Goal: Task Accomplishment & Management: Complete application form

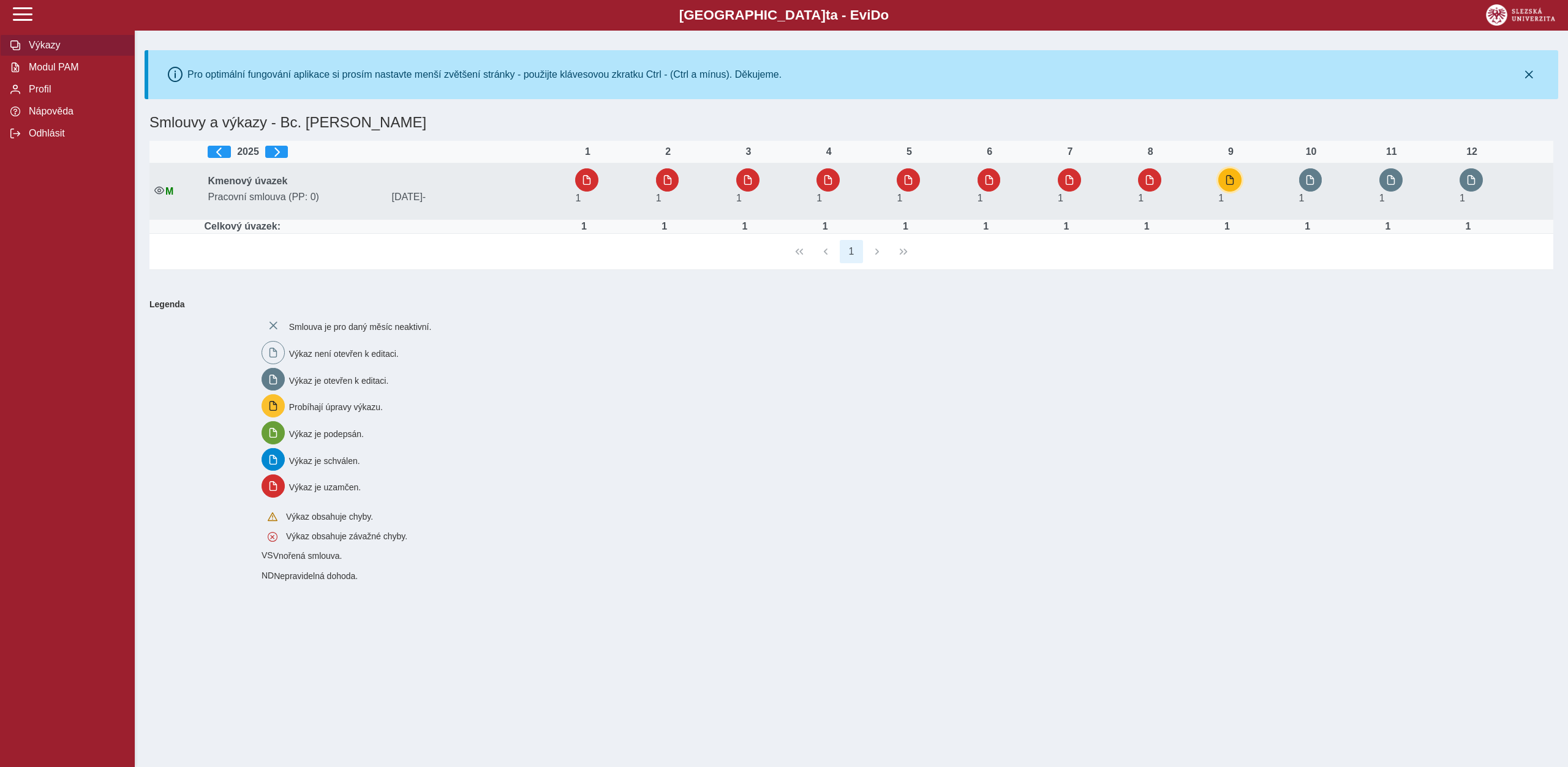
click at [1238, 178] on button "button" at bounding box center [1229, 179] width 23 height 23
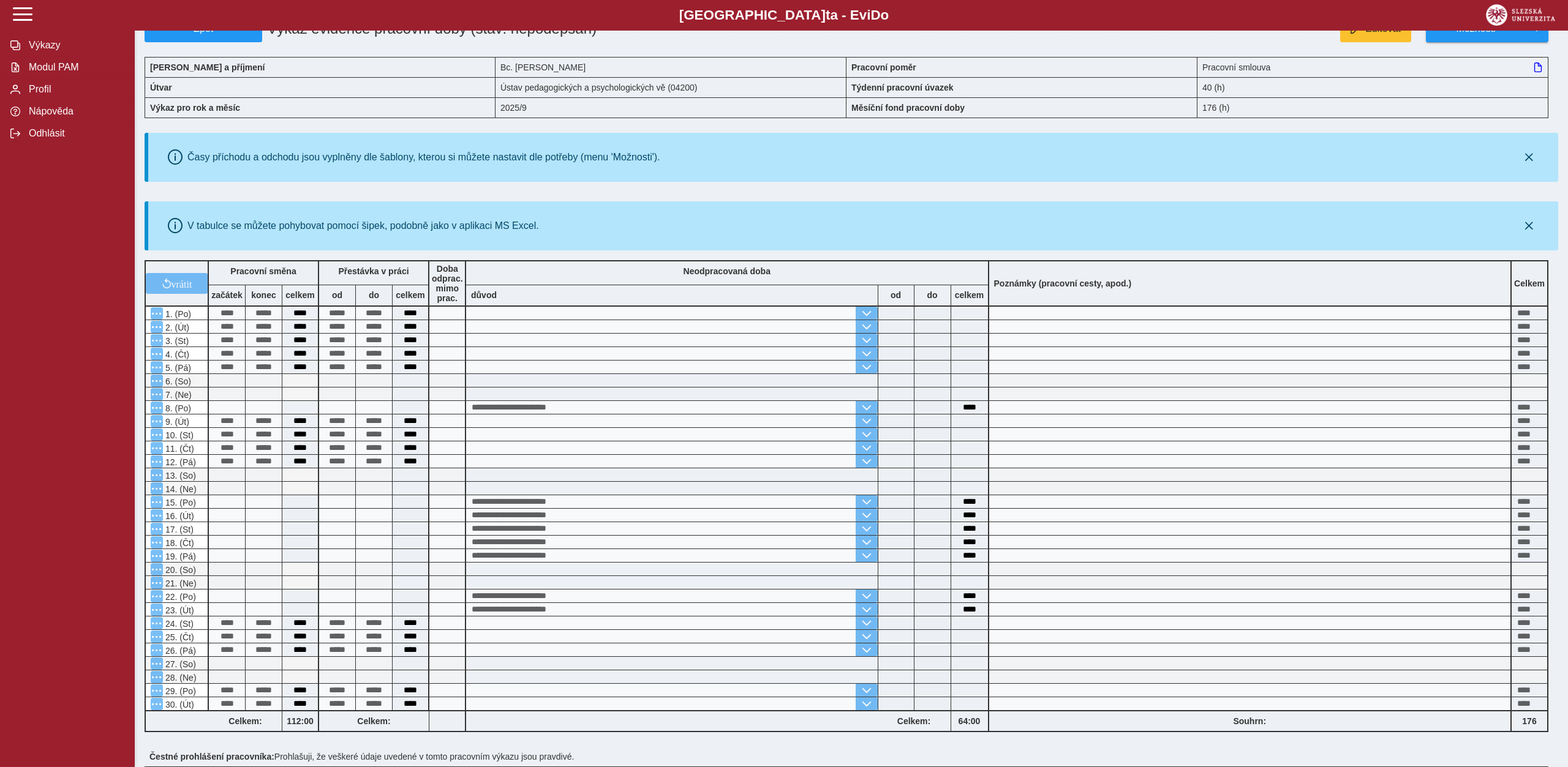
scroll to position [226, 0]
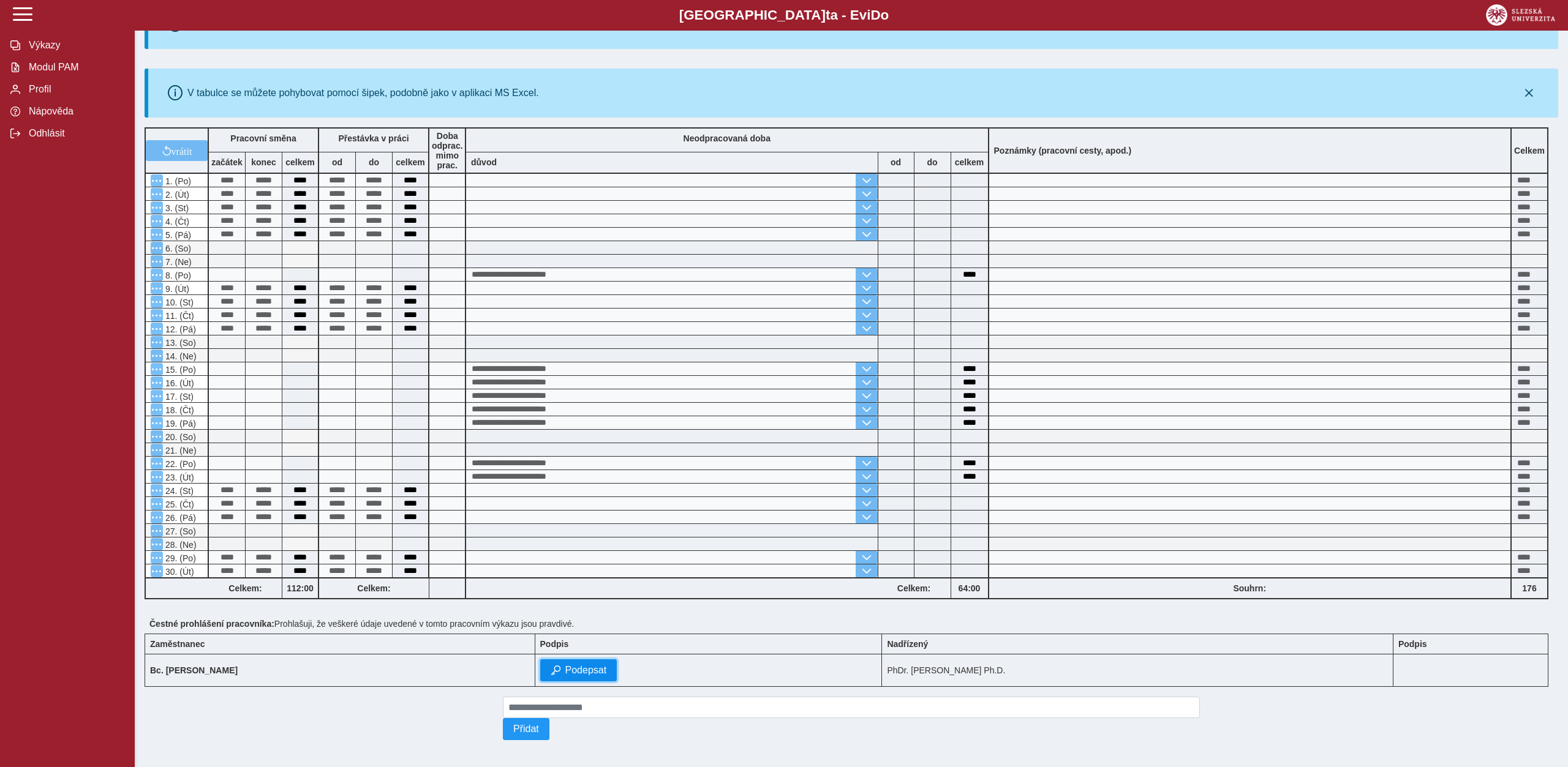
click at [565, 665] on span "Podepsat" at bounding box center [586, 670] width 42 height 11
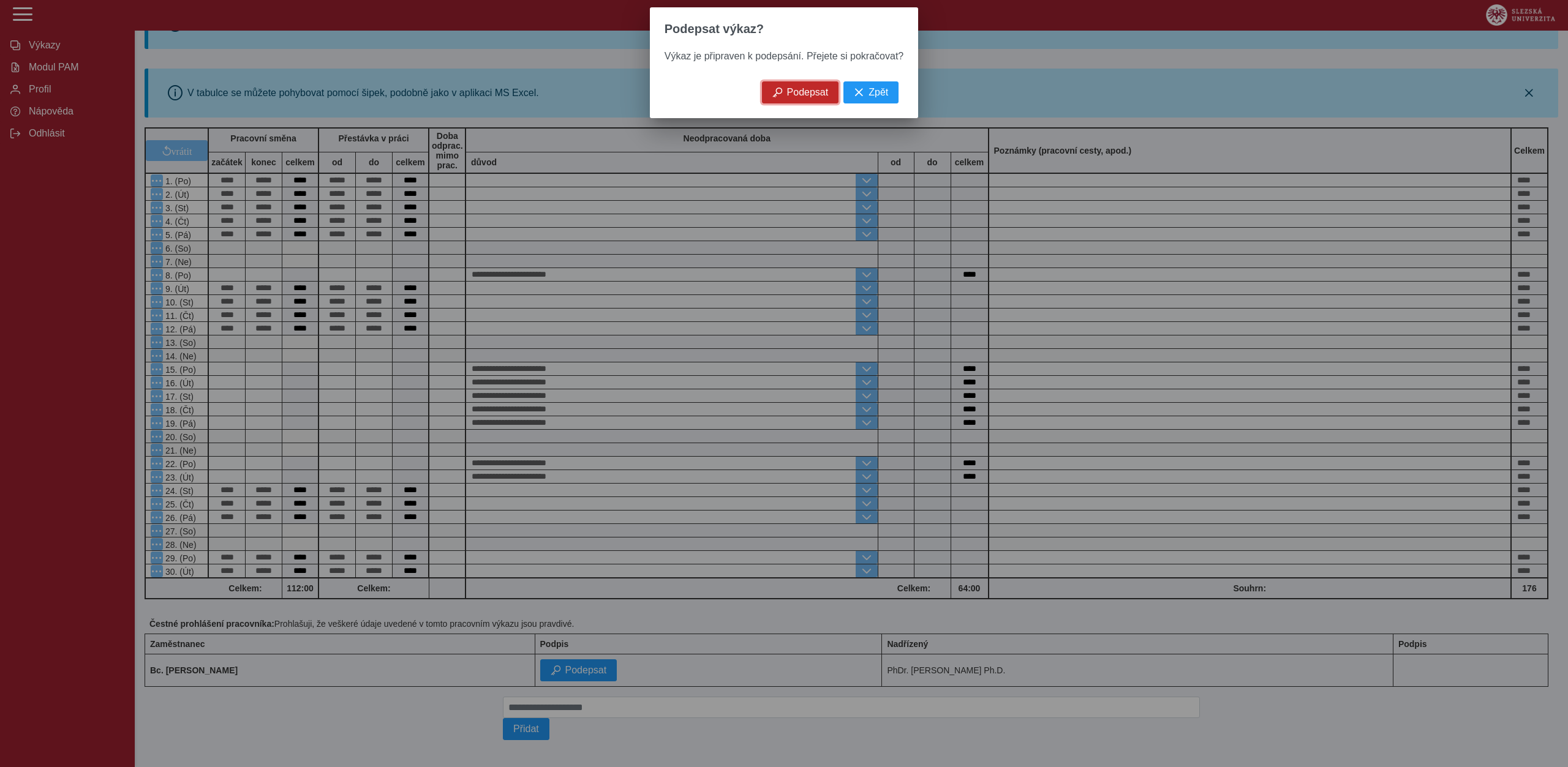
click at [787, 98] on span "Podepsat" at bounding box center [808, 92] width 42 height 11
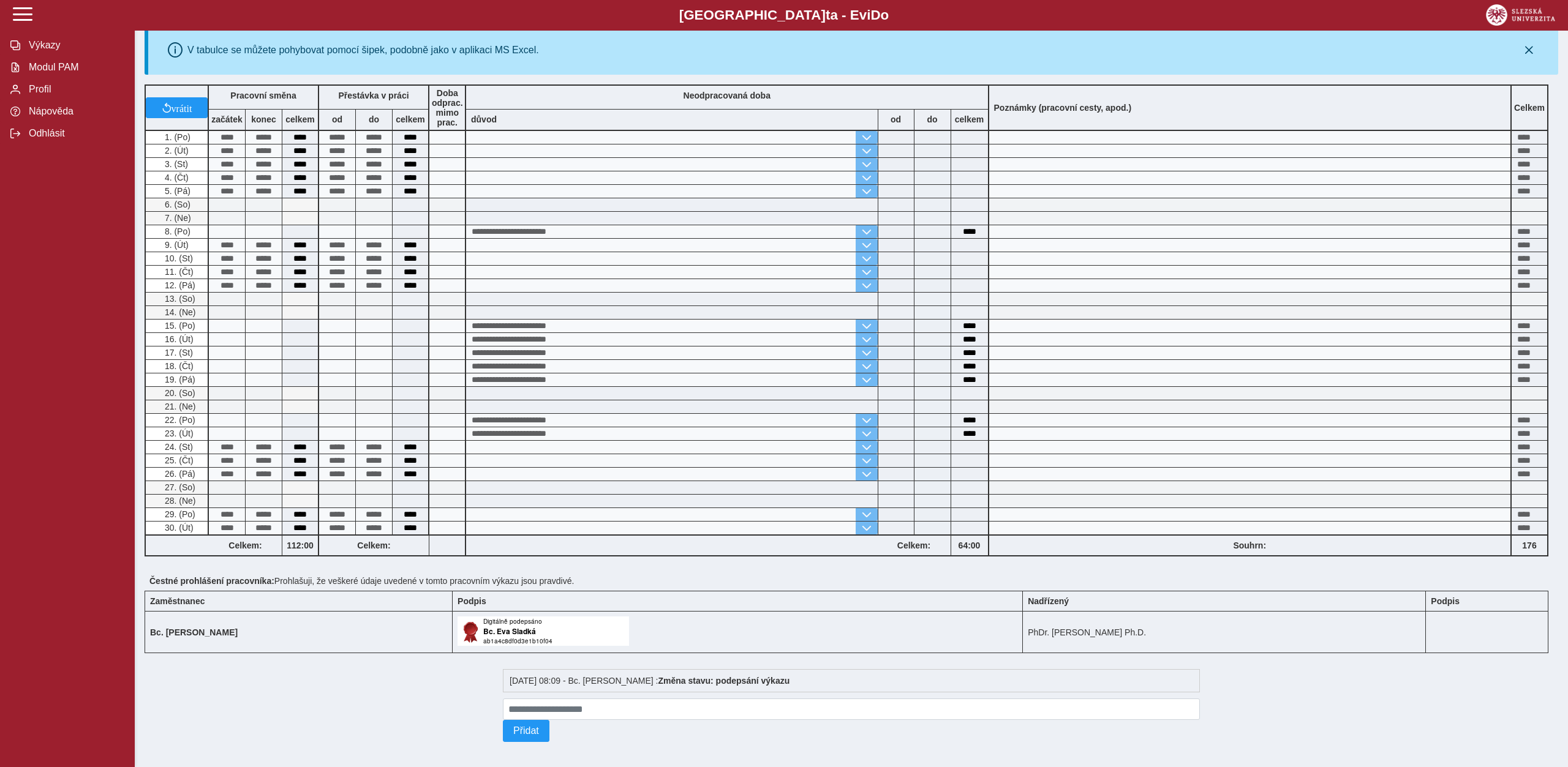
scroll to position [0, 0]
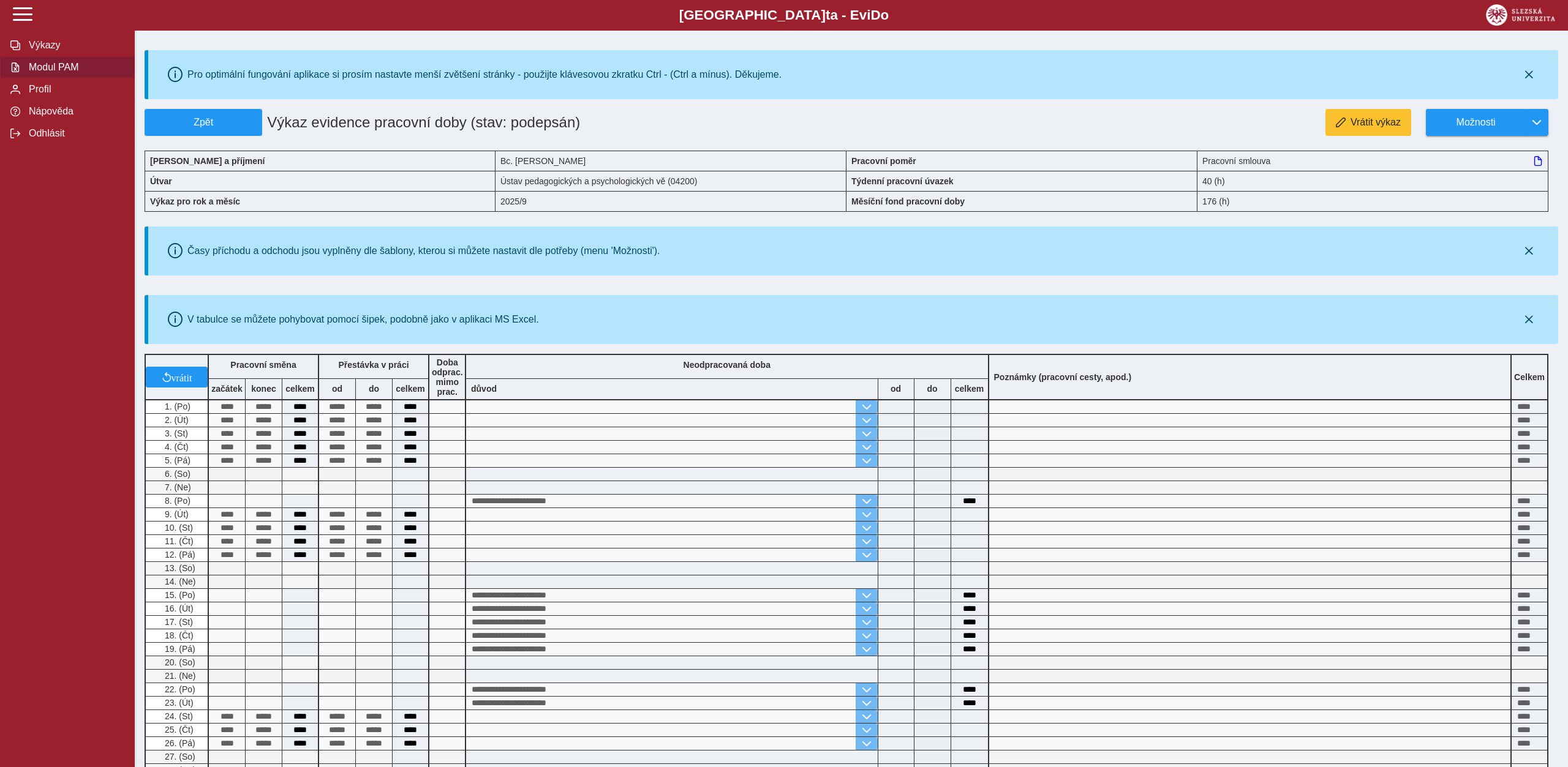
click at [83, 73] on span "Modul PAM" at bounding box center [75, 67] width 99 height 11
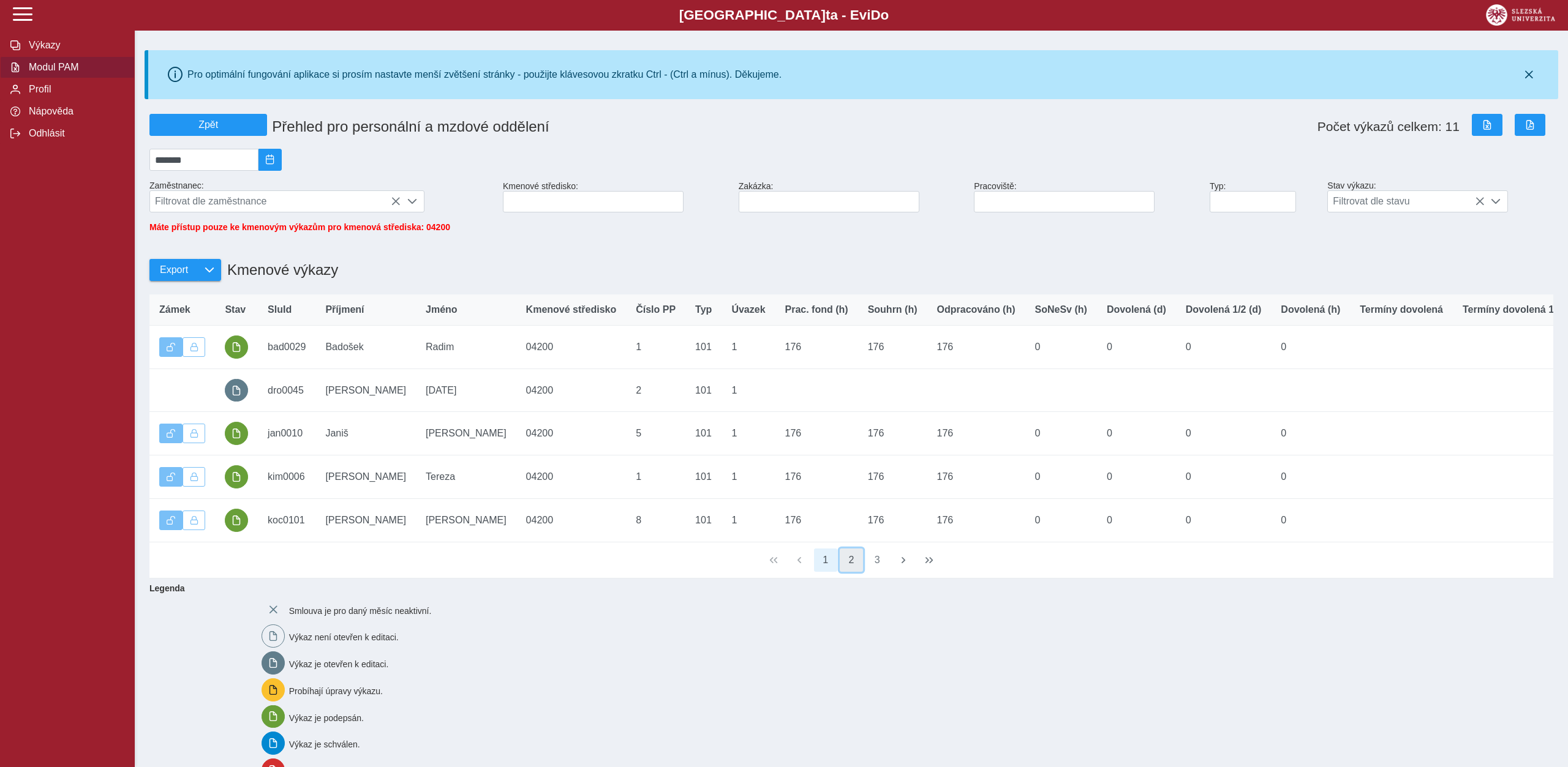
click at [855, 569] on button "2" at bounding box center [851, 559] width 23 height 23
click at [873, 566] on button "3" at bounding box center [876, 559] width 23 height 23
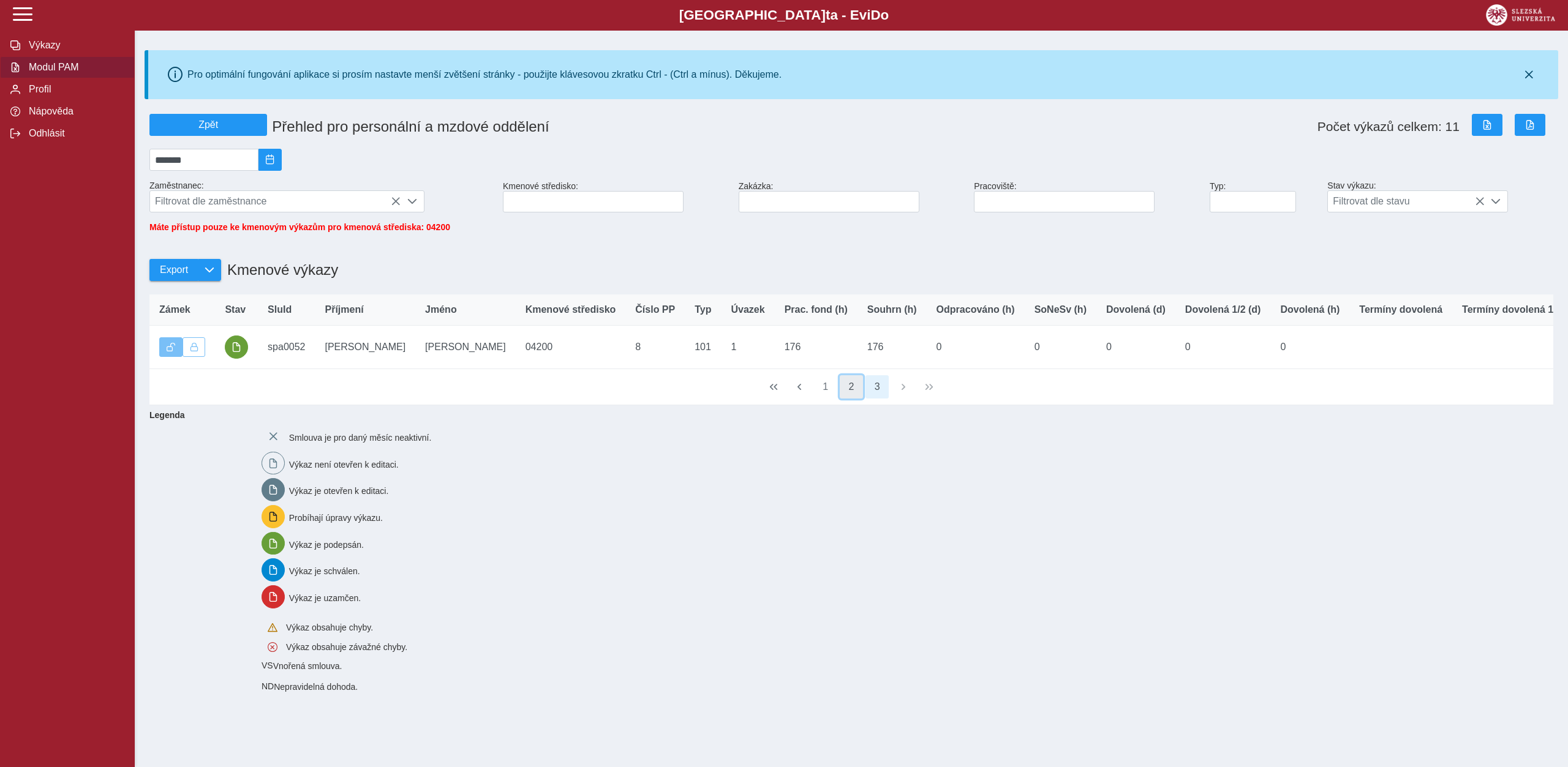
click at [858, 392] on button "2" at bounding box center [851, 386] width 23 height 23
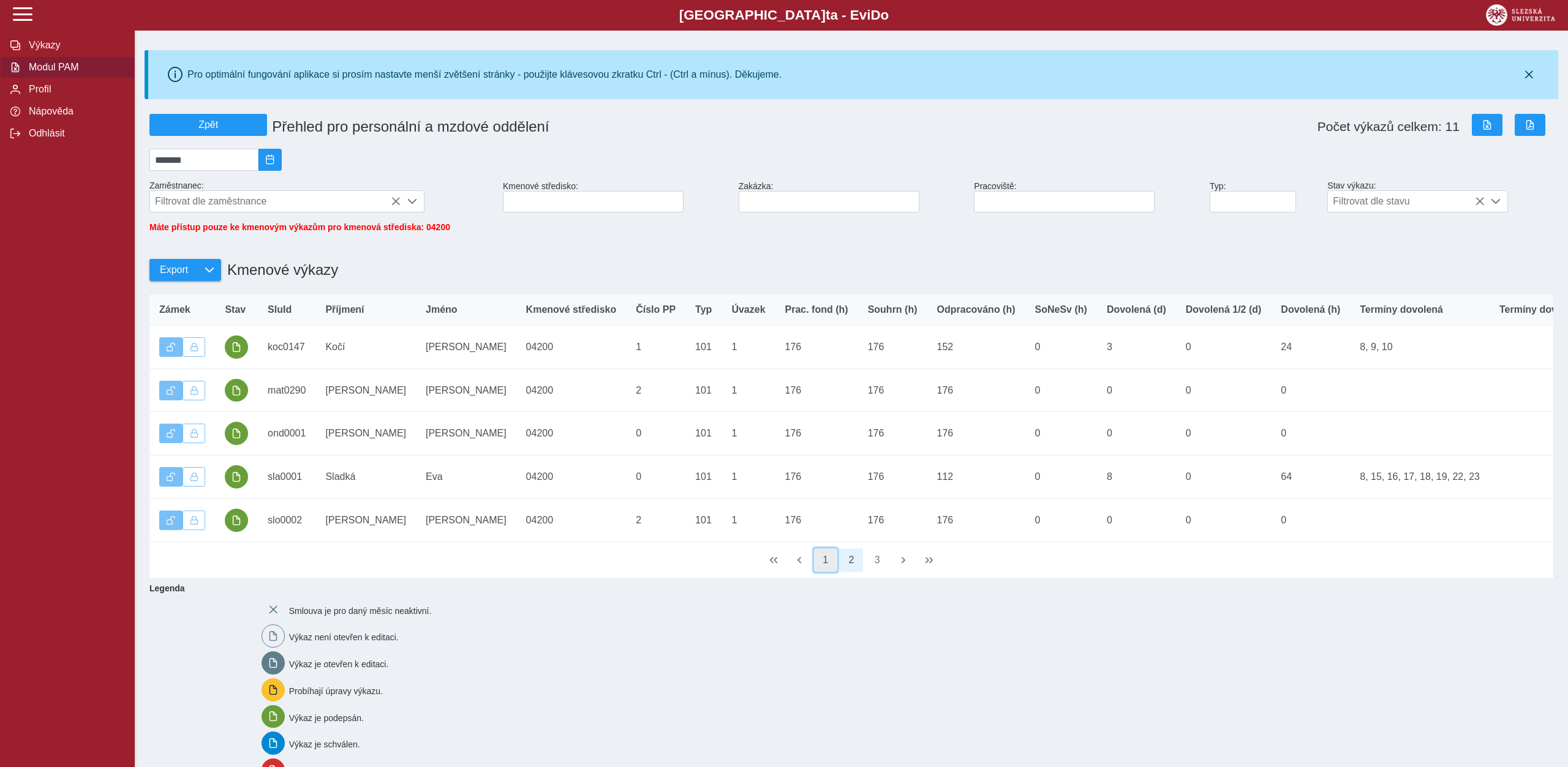
click at [827, 571] on button "1" at bounding box center [825, 559] width 23 height 23
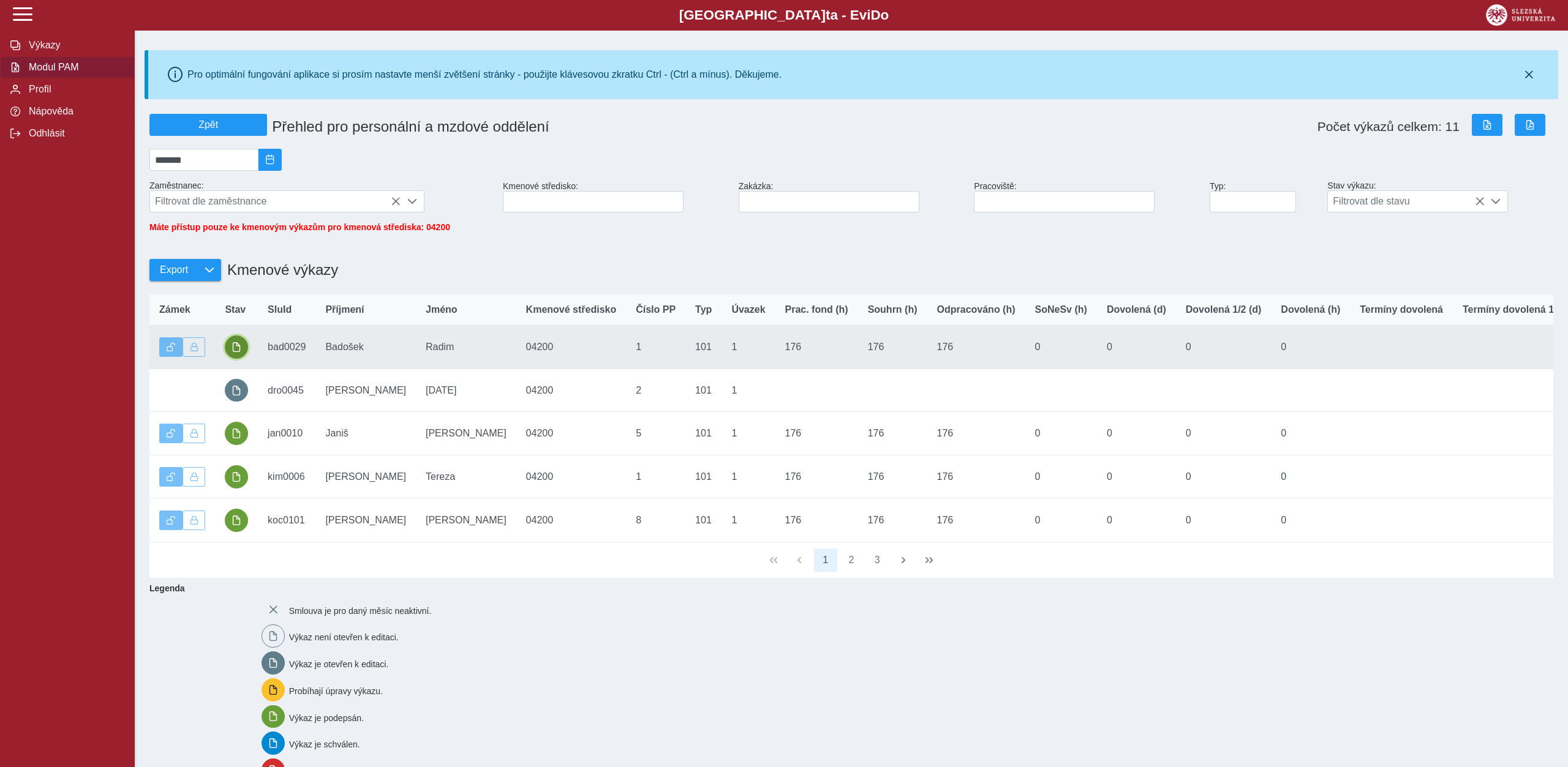
click at [240, 352] on span "button" at bounding box center [236, 347] width 10 height 10
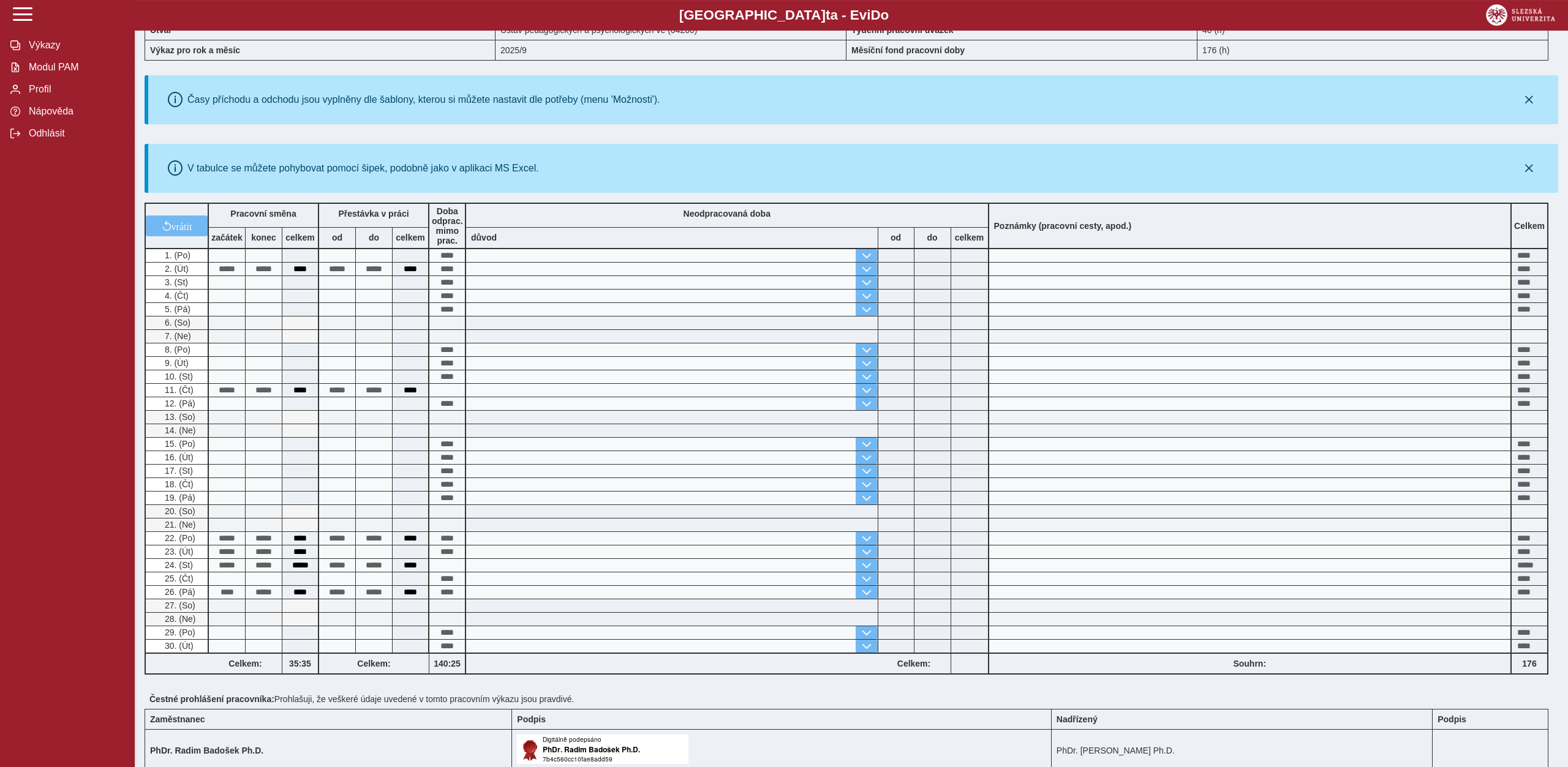
scroll to position [255, 0]
